Goal: Navigation & Orientation: Find specific page/section

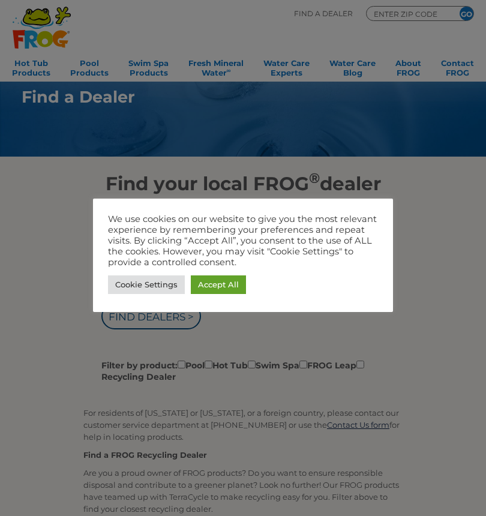
click at [229, 284] on link "Accept All" at bounding box center [218, 284] width 55 height 19
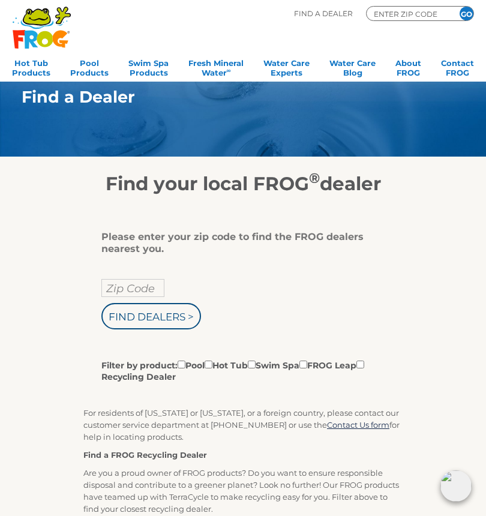
click at [130, 284] on input "Zip Code" at bounding box center [132, 288] width 63 height 18
type input "Zip Code"
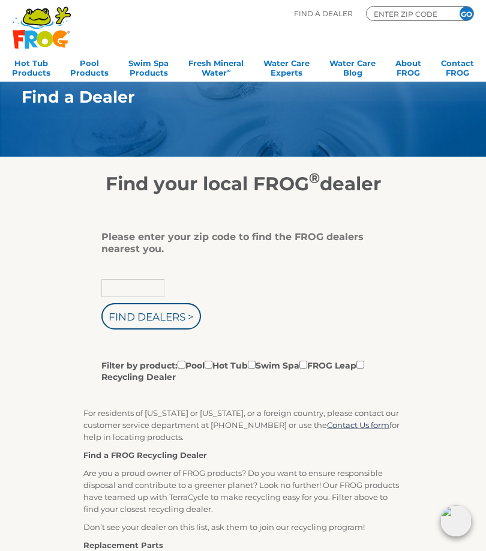
click at [144, 287] on input "text" at bounding box center [132, 288] width 63 height 18
type input "13021"
click at [179, 323] on input "Find Dealers >" at bounding box center [151, 316] width 100 height 26
click at [194, 364] on label "Filter by product: Pool Hot Tub Swim Spa FROG Leap Recycling Dealer" at bounding box center [238, 370] width 274 height 25
click at [185, 364] on input "Filter by product: Pool Hot Tub Swim Spa FROG Leap Recycling Dealer" at bounding box center [182, 365] width 8 height 8
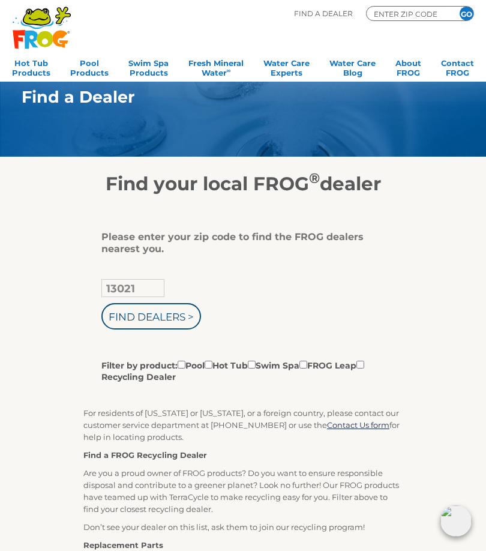
checkbox input "true"
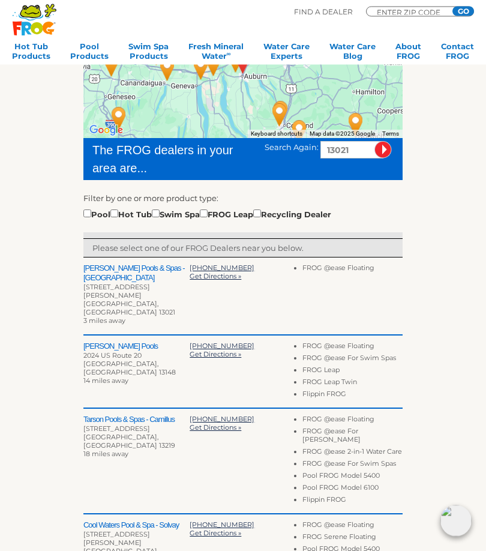
scroll to position [188, 0]
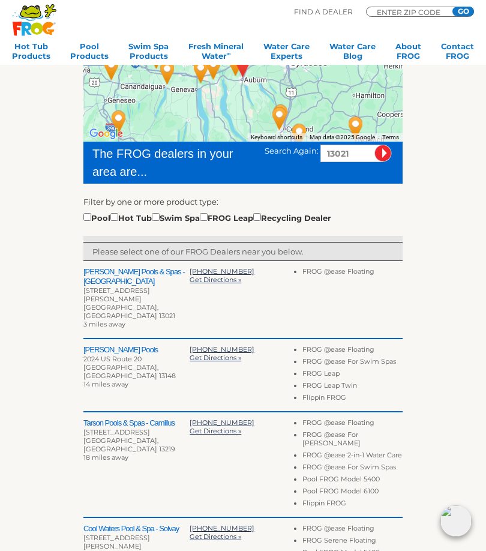
click at [95, 215] on div "Pool Hot Tub Swim Spa FROG Leap Recycling Dealer" at bounding box center [207, 217] width 248 height 13
click at [92, 210] on div "Filter by one or more product type: Pool Hot Tub Swim Spa FROG Leap Recycling D…" at bounding box center [242, 210] width 319 height 28
click at [91, 217] on input "checkbox" at bounding box center [87, 217] width 8 height 8
checkbox input "true"
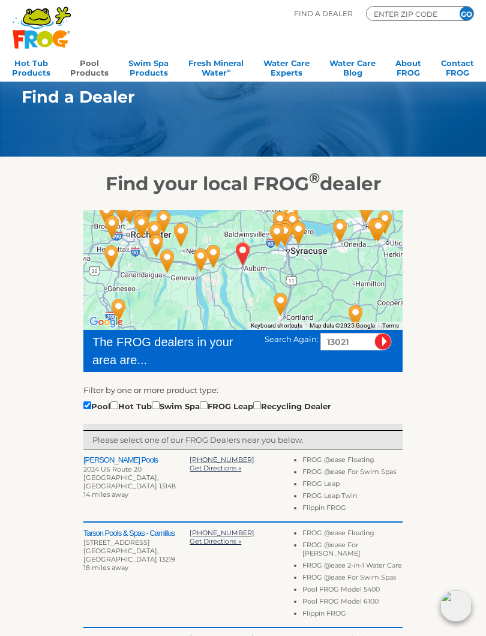
click at [97, 64] on link "Pool Products" at bounding box center [89, 67] width 38 height 24
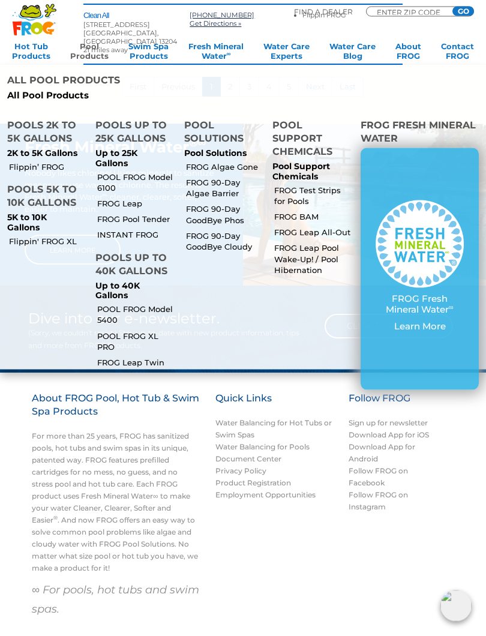
scroll to position [879, 0]
